Goal: Task Accomplishment & Management: Manage account settings

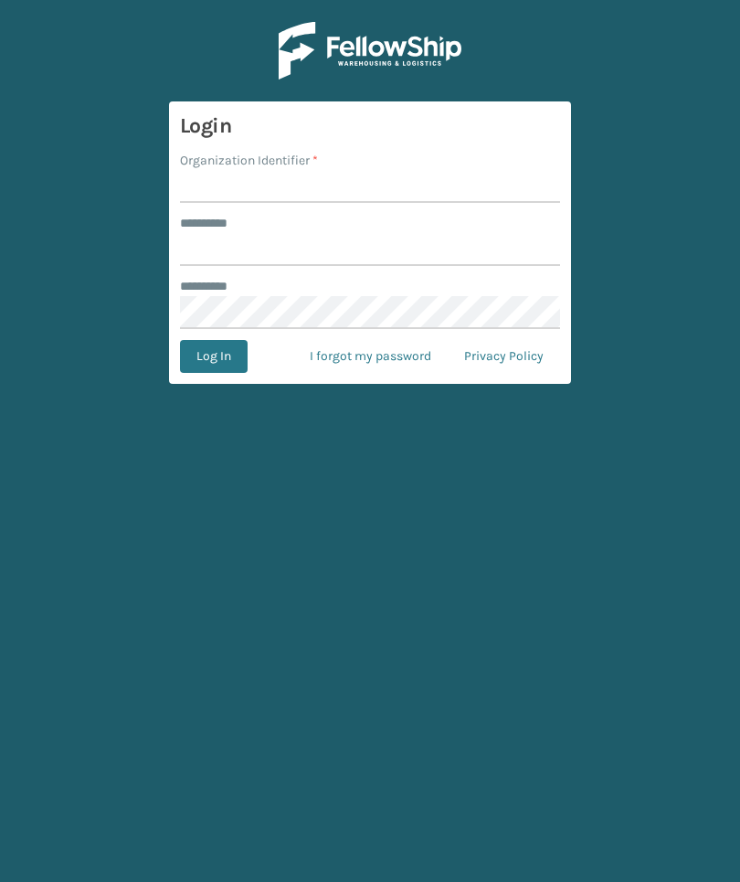
click at [240, 184] on input "Organization Identifier *" at bounding box center [370, 186] width 380 height 33
type input "[PERSON_NAME]"
click at [481, 265] on input "******** *" at bounding box center [370, 249] width 380 height 33
type input "******"
click at [213, 356] on button "Log In" at bounding box center [214, 356] width 68 height 33
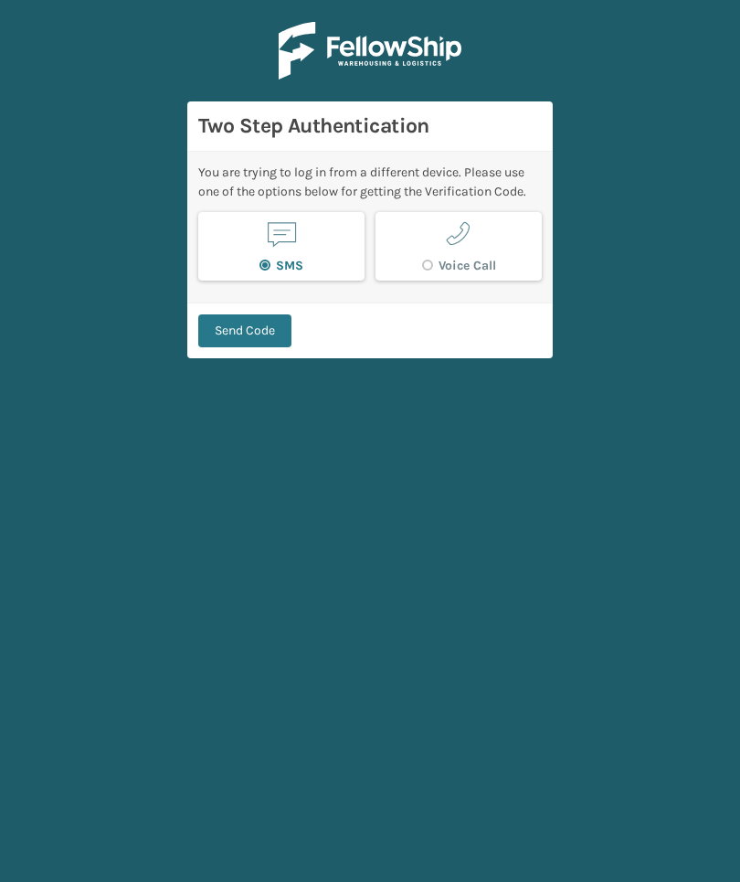
click at [268, 337] on button "Send Code" at bounding box center [244, 330] width 93 height 33
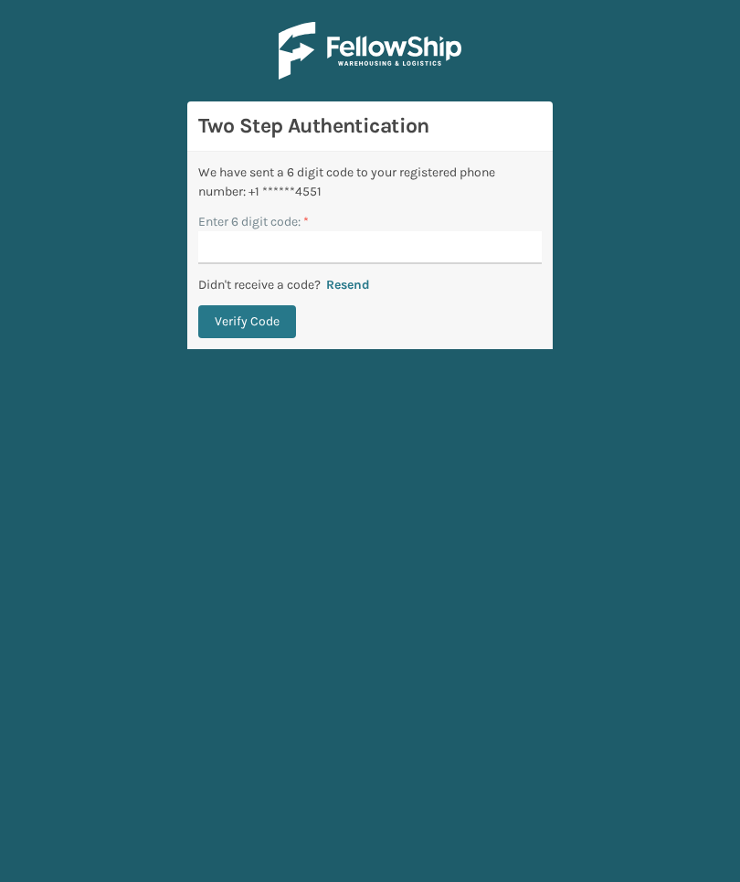
click at [502, 255] on input "Enter 6 digit code: *" at bounding box center [369, 247] width 343 height 33
click at [520, 248] on input "Enter 6 digit code: *" at bounding box center [369, 247] width 343 height 33
click at [247, 322] on button "Verify Code" at bounding box center [247, 321] width 98 height 33
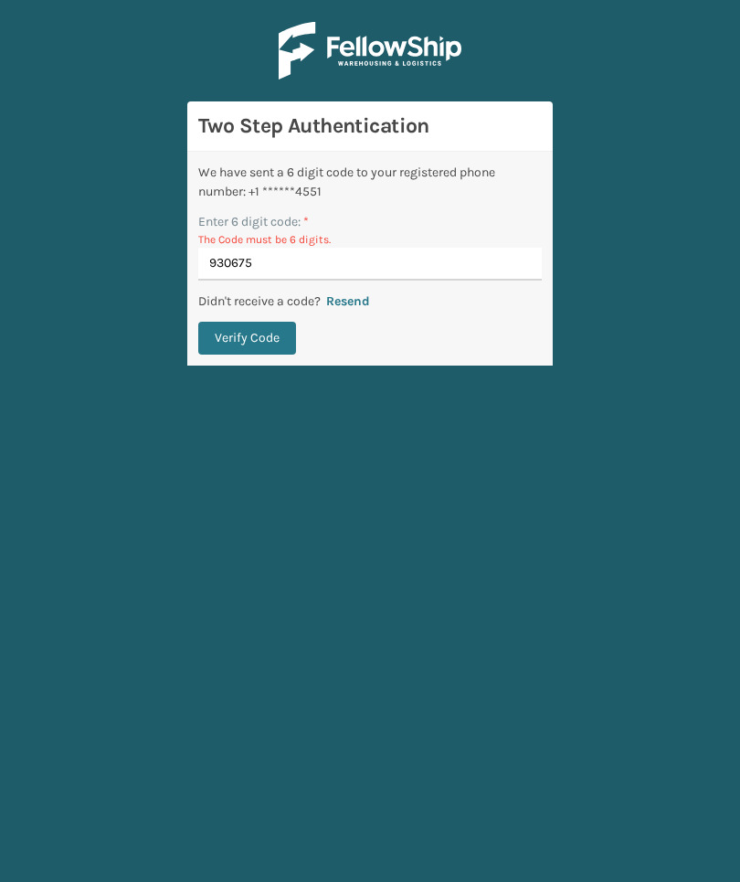
type input "930675"
click at [247, 338] on button "Verify Code" at bounding box center [247, 338] width 98 height 33
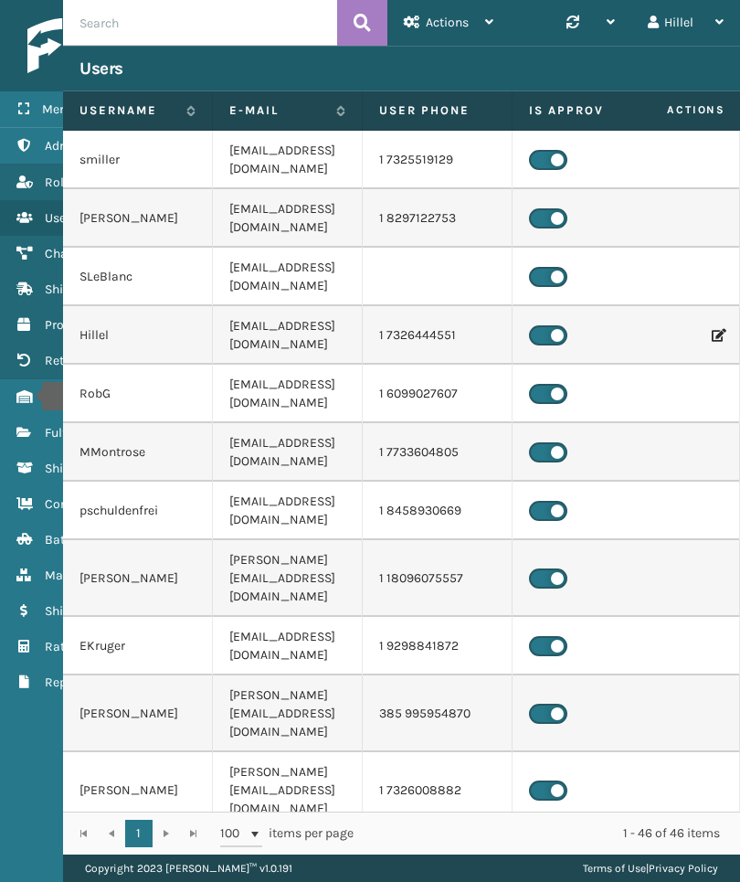
click at [30, 396] on icon "Inventory" at bounding box center [23, 396] width 15 height 13
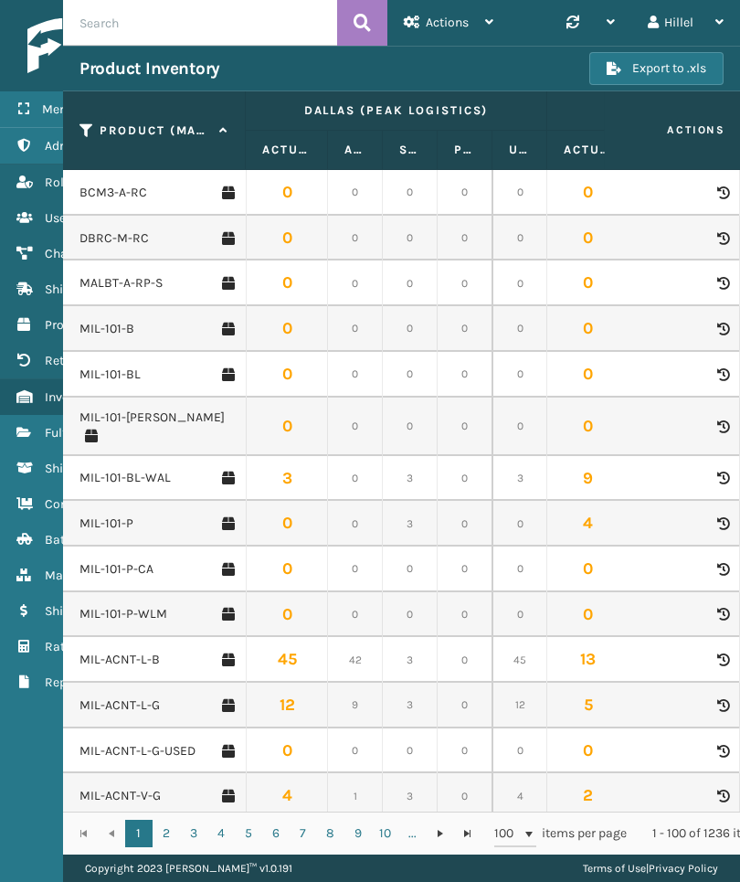
click at [123, 19] on input "text" at bounding box center [200, 23] width 274 height 46
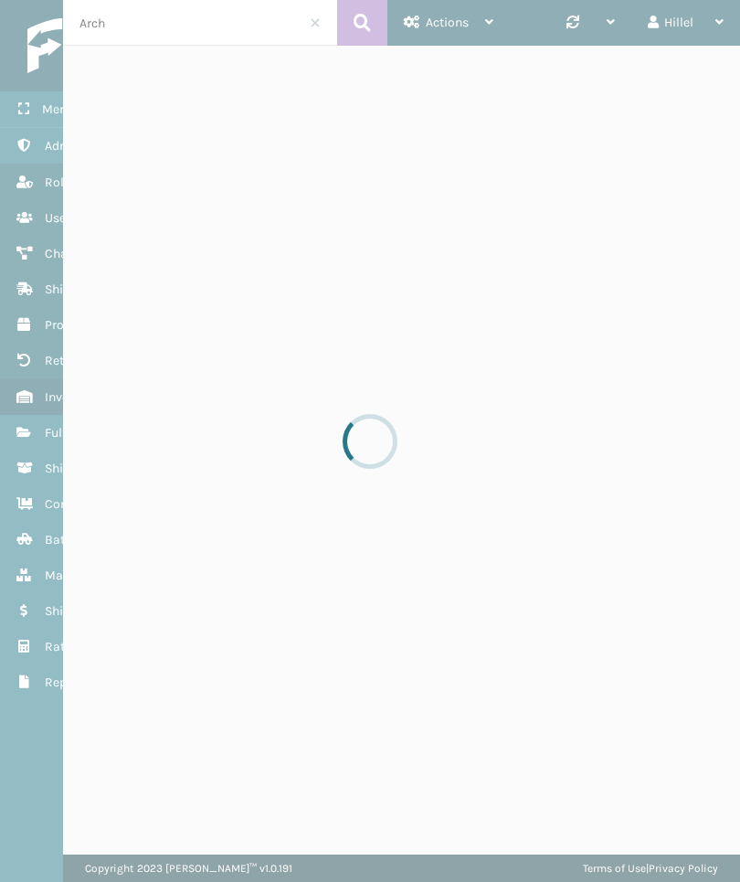
type input "Arch"
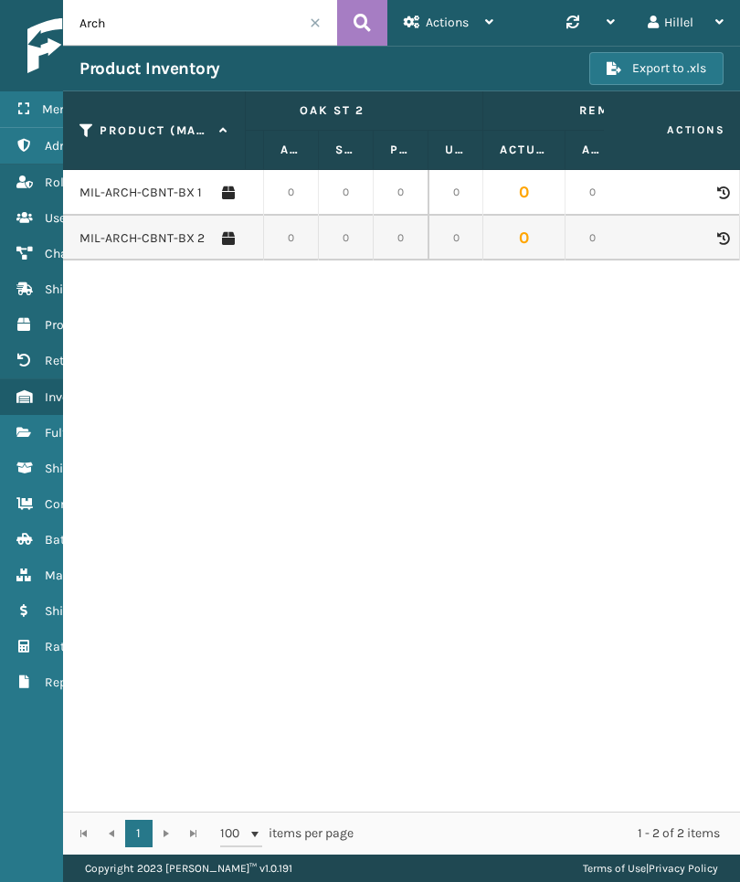
click at [139, 199] on link "MIL-ARCH-CBNT-BX 1" at bounding box center [140, 193] width 122 height 18
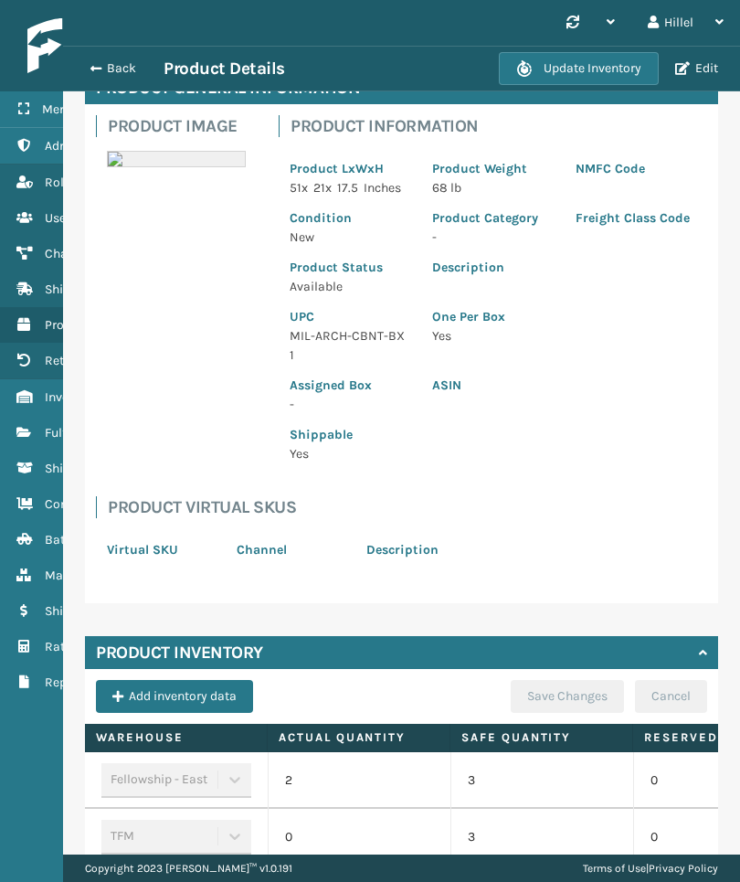
click at [112, 55] on div "Back Product Details Update Inventory Edit" at bounding box center [401, 69] width 677 height 46
click at [131, 43] on div "Synchronise all channels Hillel Log Out" at bounding box center [401, 23] width 677 height 46
click at [124, 64] on button "Back" at bounding box center [121, 68] width 84 height 16
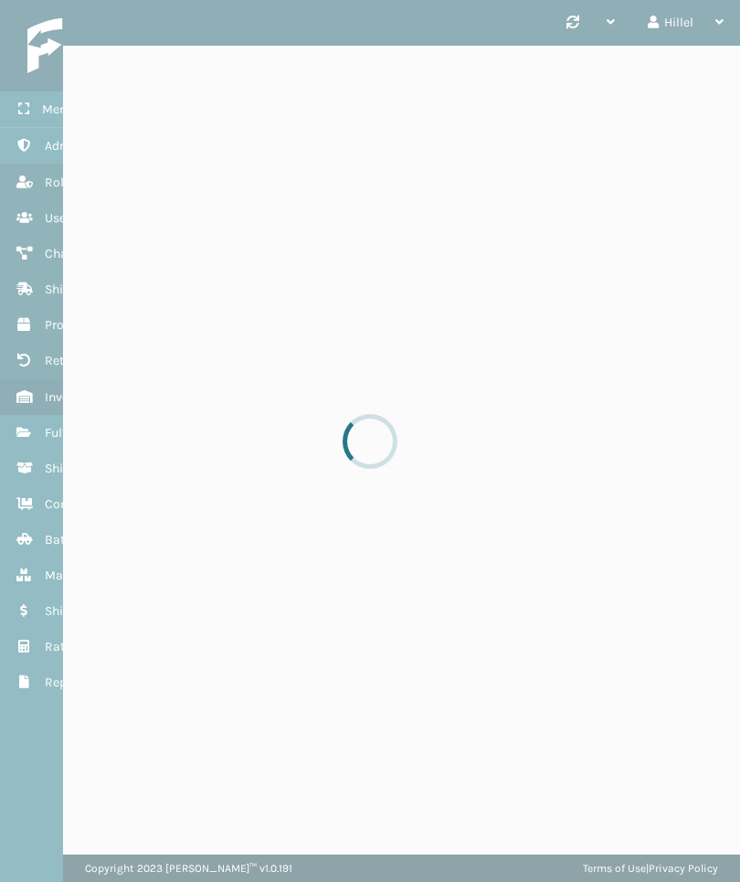
click at [335, 875] on div at bounding box center [370, 441] width 740 height 882
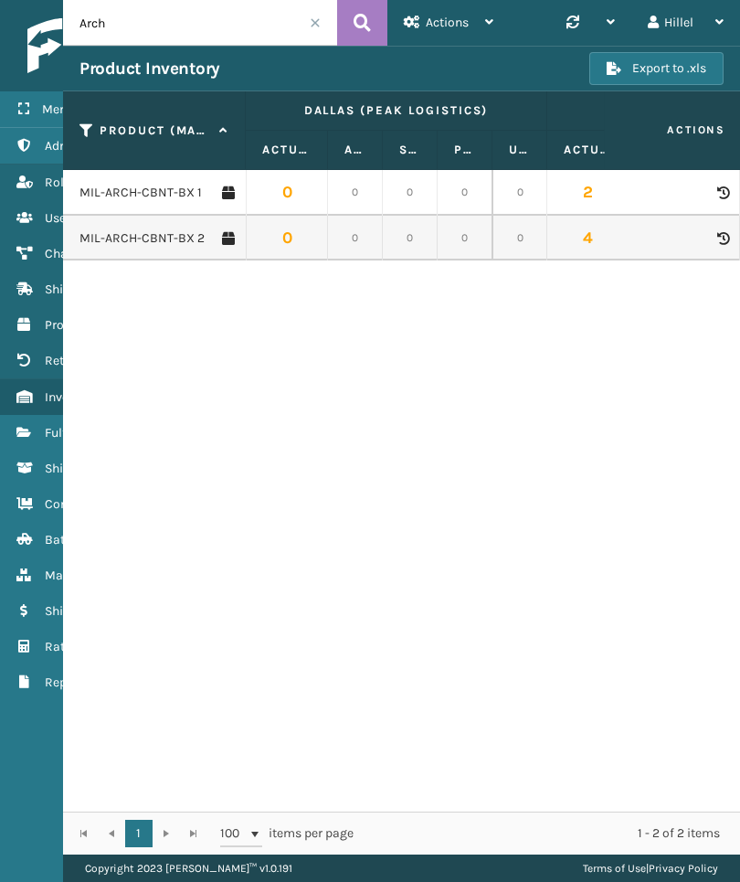
click at [721, 30] on div "Hillel" at bounding box center [686, 23] width 76 height 46
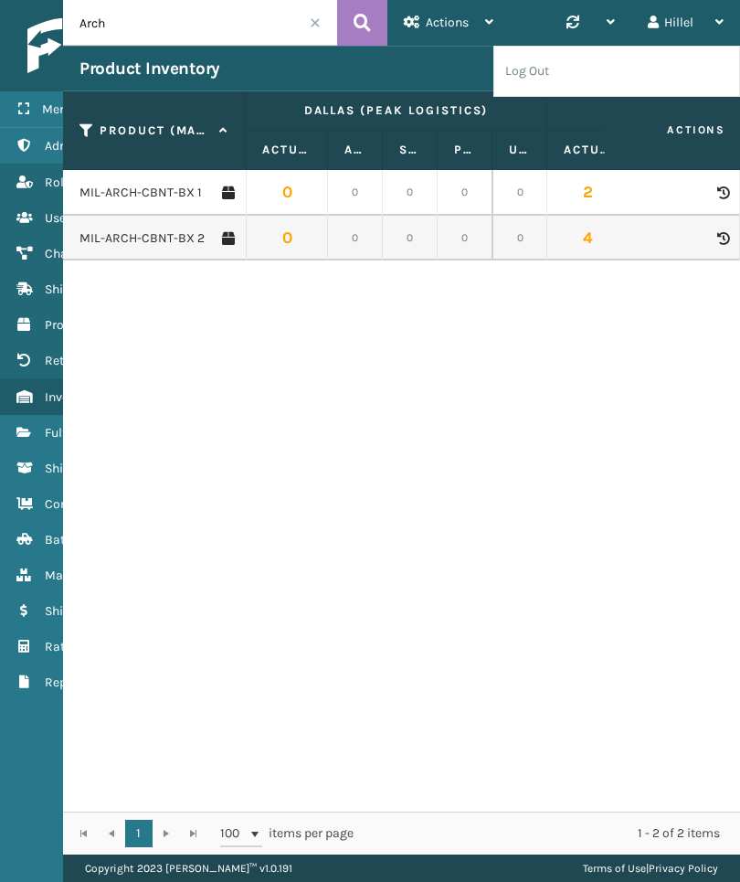
click at [679, 74] on li "Log Out" at bounding box center [616, 71] width 245 height 49
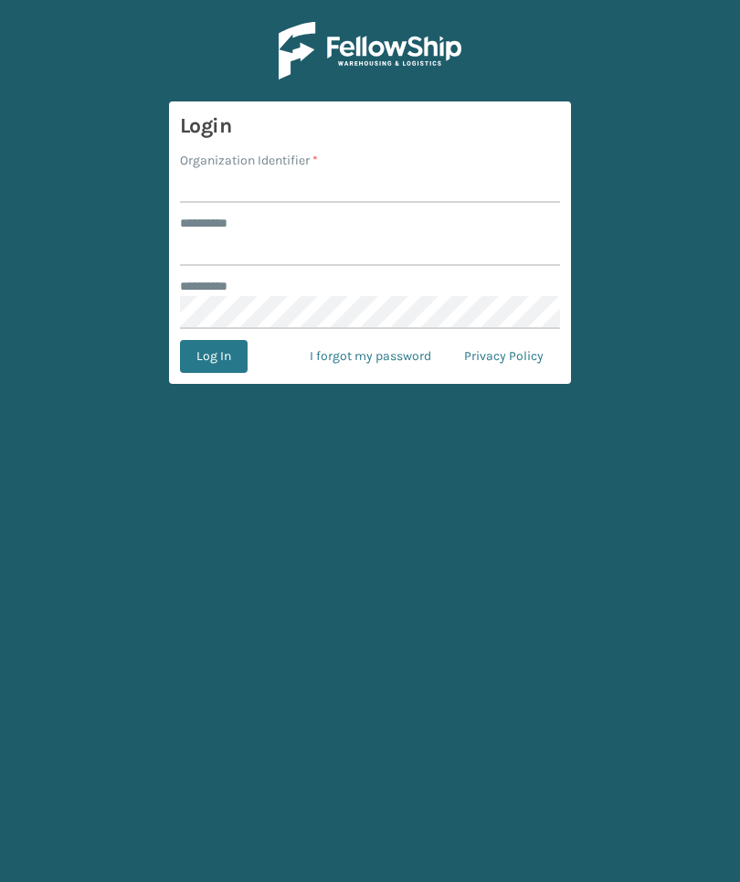
click at [502, 200] on input "Organization Identifier *" at bounding box center [370, 186] width 380 height 33
type input "Foamtex"
click at [461, 263] on input "******** *" at bounding box center [370, 249] width 380 height 33
type input "******"
click at [213, 356] on button "Log In" at bounding box center [214, 356] width 68 height 33
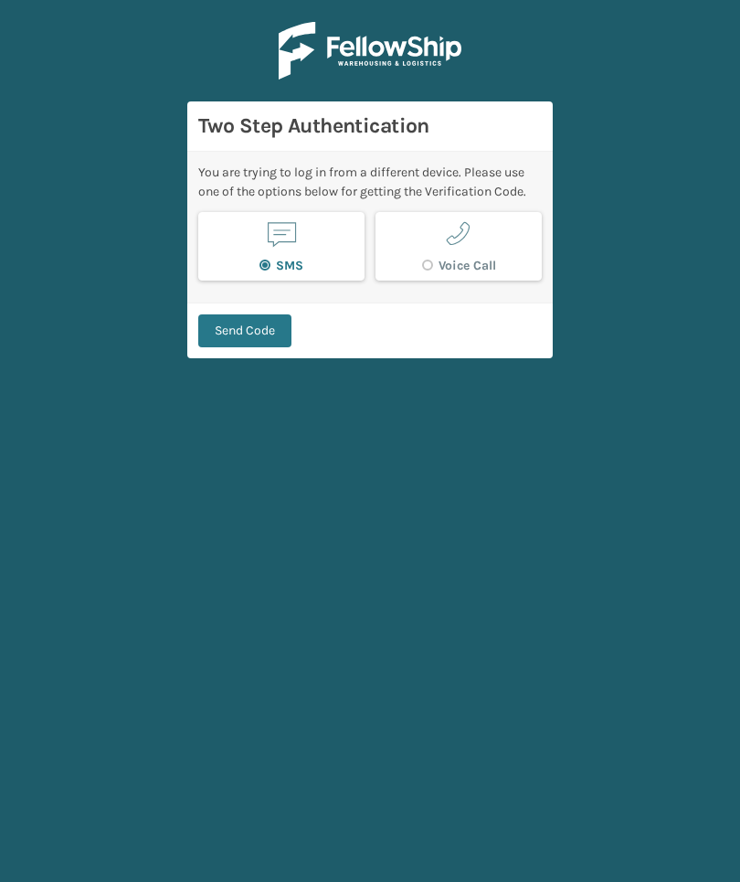
click at [238, 339] on button "Send Code" at bounding box center [244, 330] width 93 height 33
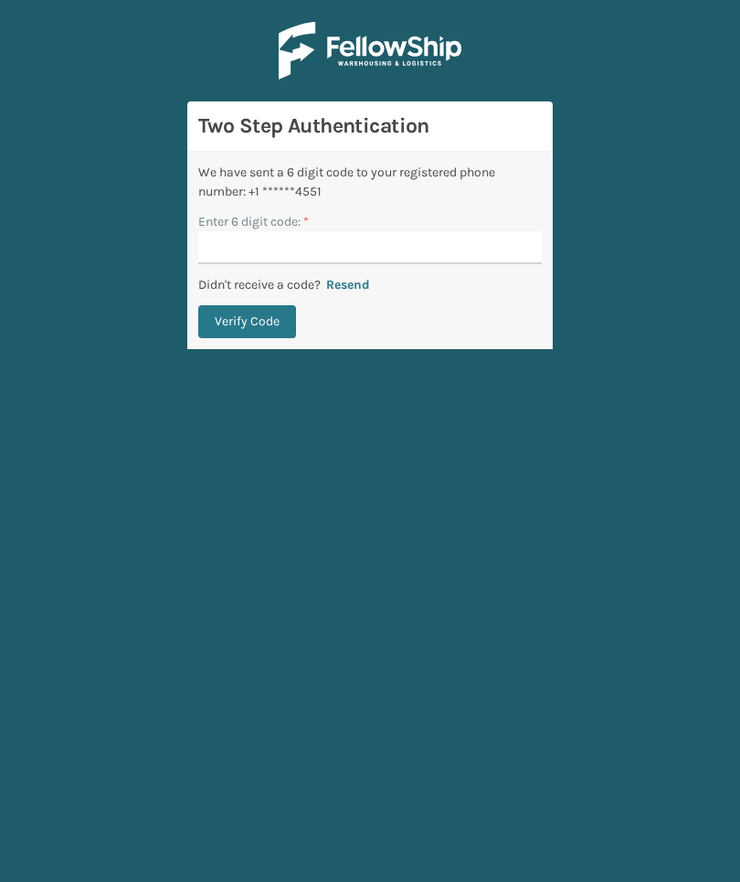
click at [481, 248] on input "Enter 6 digit code: *" at bounding box center [369, 247] width 343 height 33
type input "580635"
click at [247, 322] on button "Verify Code" at bounding box center [247, 321] width 98 height 33
